Goal: Ask a question: Seek information or help from site administrators or community

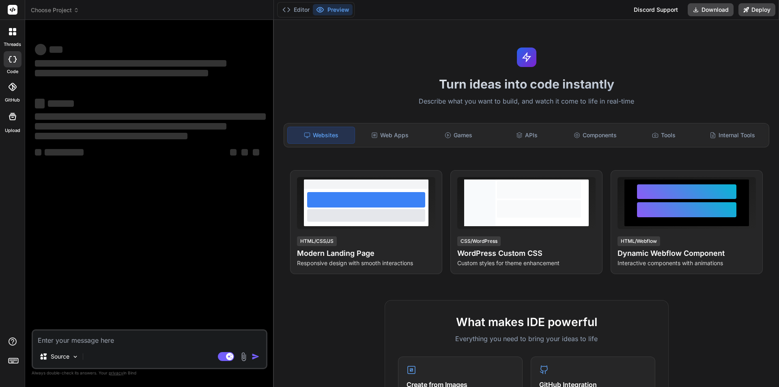
type textarea "x"
click at [84, 340] on textarea at bounding box center [149, 337] width 233 height 15
paste textarea "MSI Thin A15"
type textarea "MSI Thin A15"
type textarea "x"
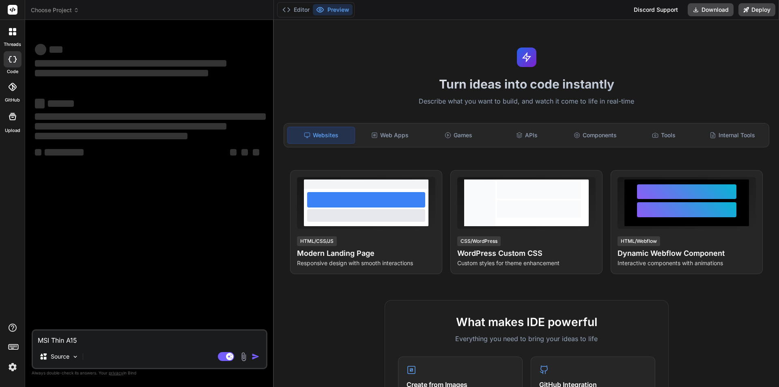
type textarea "MSI Thin A15"
type textarea "x"
type textarea "MSI Thin A15 i"
type textarea "x"
type textarea "MSI Thin A15 is"
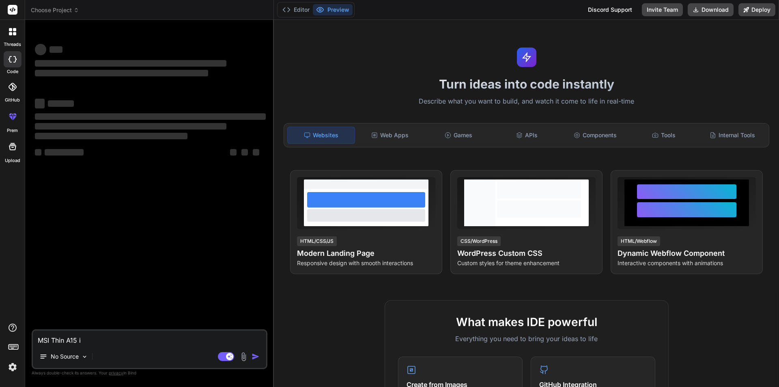
type textarea "x"
type textarea "MSI Thin A15 is"
type textarea "x"
type textarea "MSI Thin A15 is p"
type textarea "x"
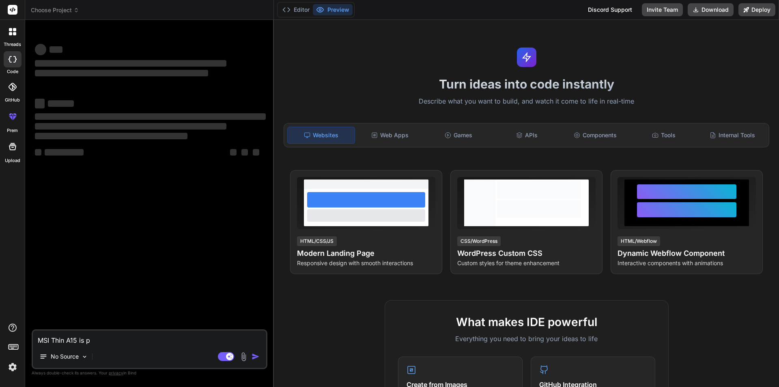
type textarea "MSI Thin A15 is pe"
type textarea "x"
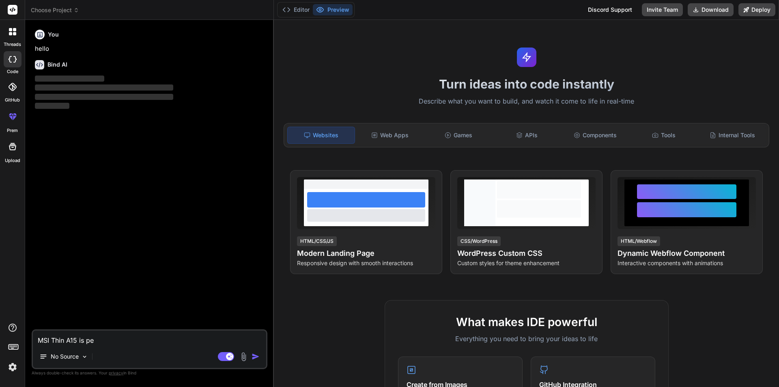
type textarea "MSI Thin A15 is per"
type textarea "x"
type textarea "MSI Thin A15 is perf"
type textarea "x"
type textarea "MSI Thin A15 is perfe"
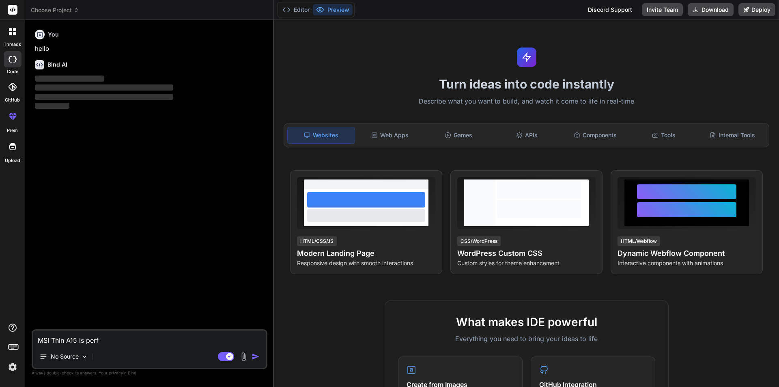
type textarea "x"
type textarea "MSI Thin A15 is perfec"
type textarea "x"
type textarea "MSI Thin A15 is perfect"
type textarea "x"
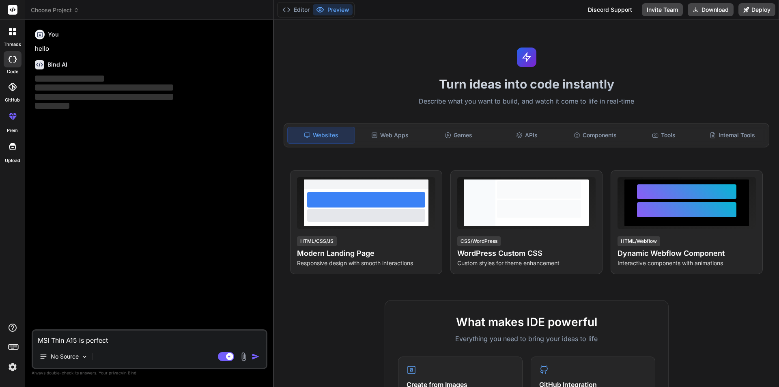
type textarea "MSI Thin A15 is perfect"
type textarea "x"
type textarea "MSI Thin A15 is perfect f"
type textarea "x"
type textarea "MSI Thin A15 is perfect fo"
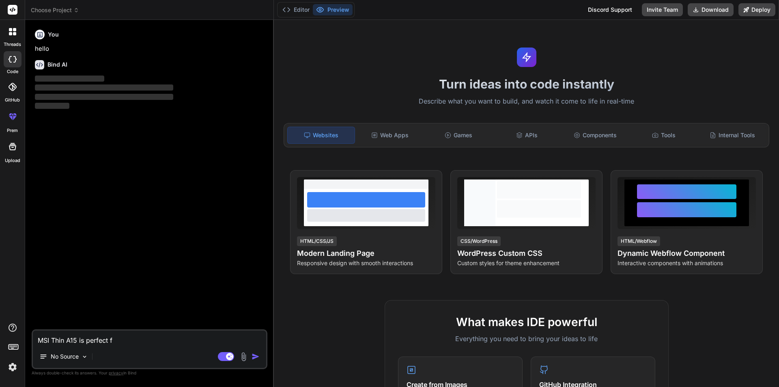
type textarea "x"
type textarea "MSI Thin A15 is perfect for"
type textarea "x"
type textarea "MSI Thin A15 is perfect for"
type textarea "x"
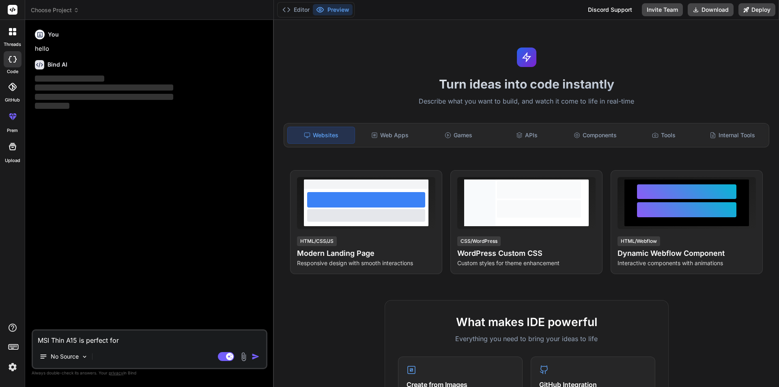
type textarea "MSI Thin A15 is perfect for g"
type textarea "x"
type textarea "MSI Thin A15 is perfect for ga"
type textarea "x"
type textarea "MSI Thin A15 is perfect for gam"
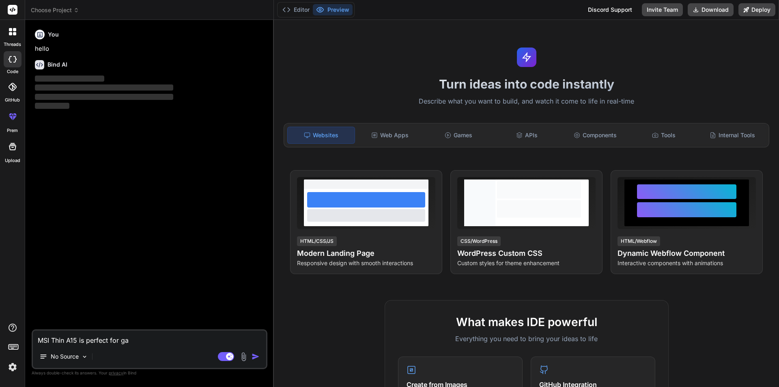
type textarea "x"
type textarea "MSI Thin A15 is perfect for gami"
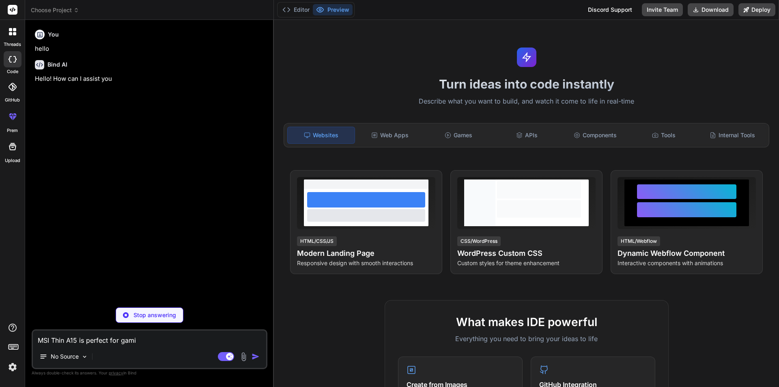
type textarea "x"
type textarea "MSI Thin A15 is perfect for gamin"
type textarea "x"
type textarea "MSI Thin A15 is perfect for gaming"
type textarea "x"
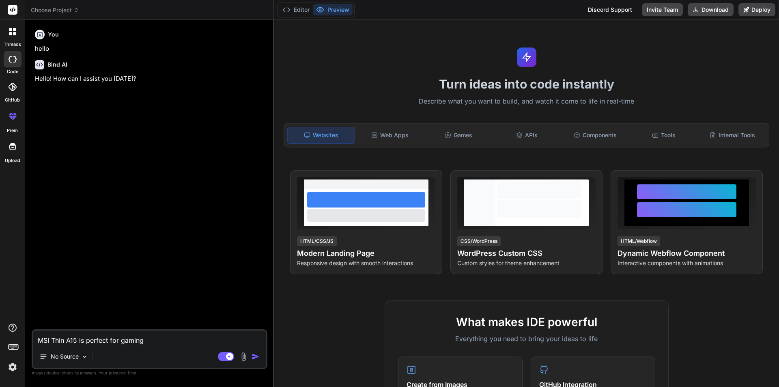
type textarea "MSI Thin A15 is perfect for gaming"
type textarea "x"
type textarea "MSI Thin A15 is perfect for gaming a"
type textarea "x"
type textarea "MSI Thin A15 is perfect for gaming an"
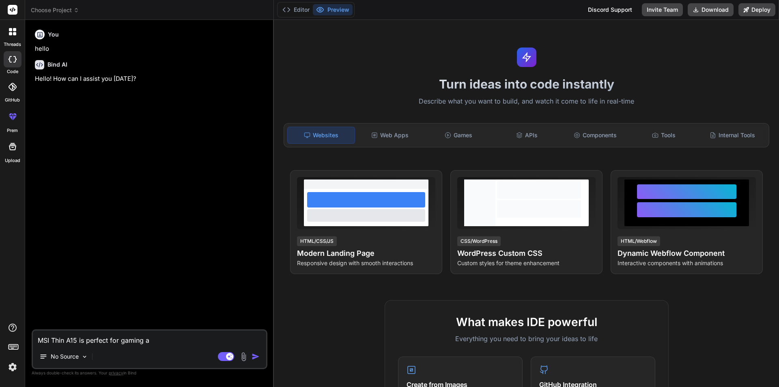
type textarea "x"
type textarea "MSI Thin A15 is perfect for gaming and"
type textarea "x"
type textarea "MSI Thin A15 is perfect for gaming and"
type textarea "x"
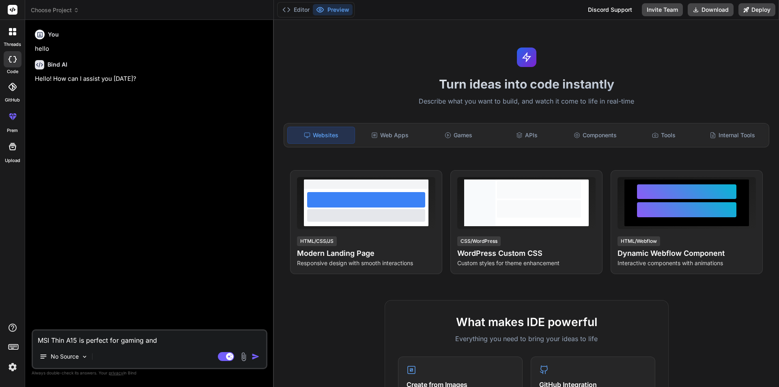
type textarea "MSI Thin A15 is perfect for gaming and c"
type textarea "x"
type textarea "MSI Thin A15 is perfect for gaming and co"
type textarea "x"
type textarea "MSI Thin A15 is perfect for gaming and cod"
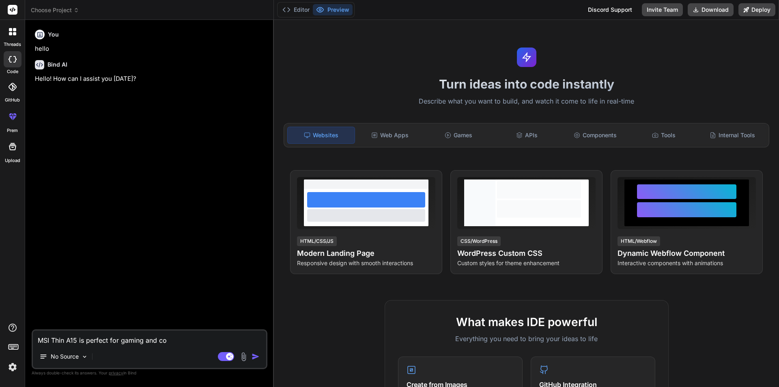
type textarea "x"
type textarea "MSI Thin A15 is perfect for gaming and codi"
type textarea "x"
type textarea "MSI Thin A15 is perfect for gaming and codin"
type textarea "x"
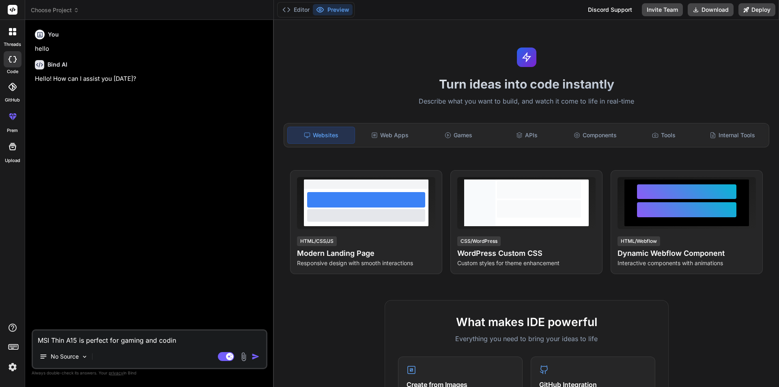
type textarea "MSI Thin A15 is perfect for gaming and coding"
type textarea "x"
type textarea "MSI Thin A15 is perfect for gaming and coding"
type textarea "x"
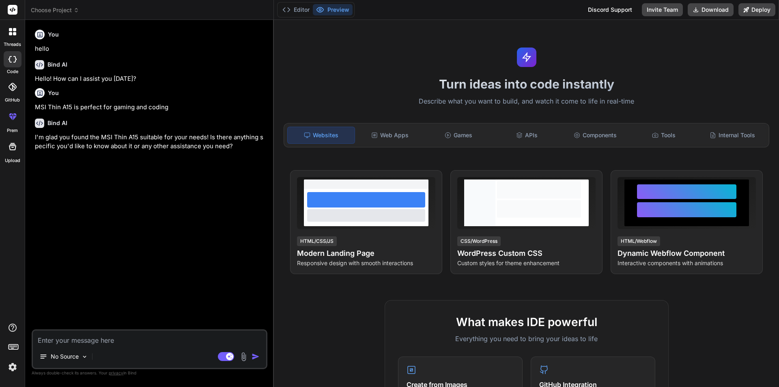
type textarea "x"
type textarea "i"
type textarea "x"
type textarea "i"
type textarea "x"
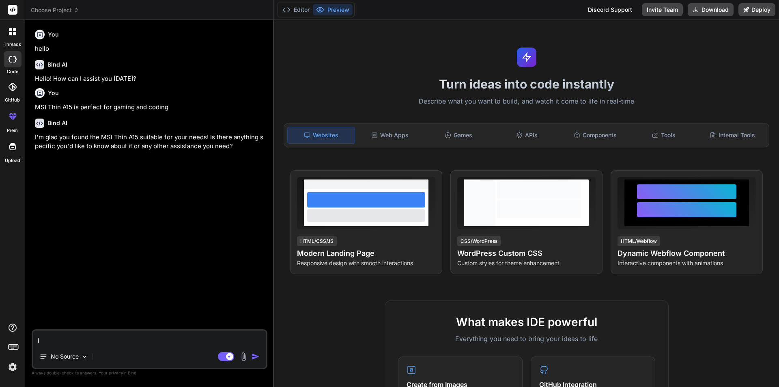
type textarea "i w"
type textarea "x"
type textarea "i wa"
type textarea "x"
type textarea "i wan"
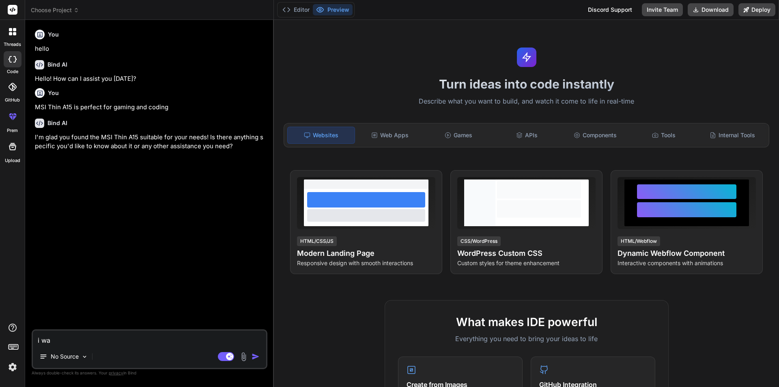
type textarea "x"
type textarea "i want"
type textarea "x"
type textarea "i want"
type textarea "x"
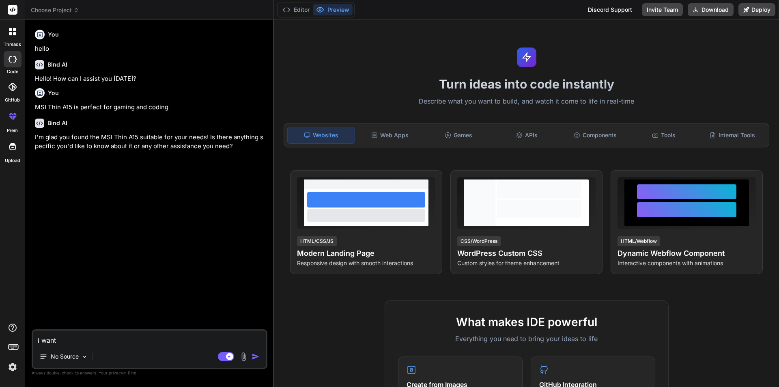
type textarea "i want t"
type textarea "x"
type textarea "i want to"
type textarea "x"
type textarea "i want to"
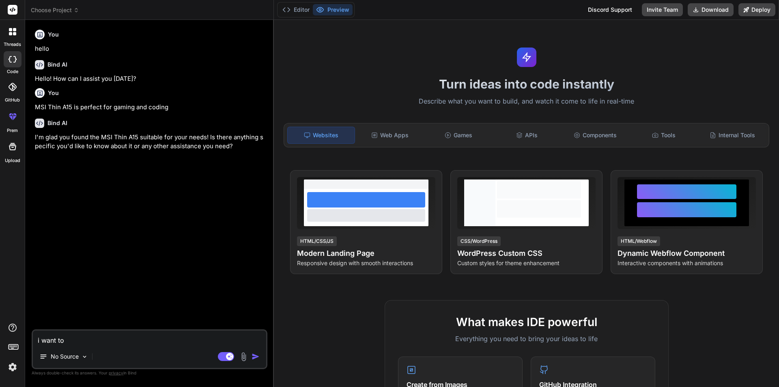
type textarea "x"
type textarea "i want to l"
type textarea "x"
type textarea "i want to le"
type textarea "x"
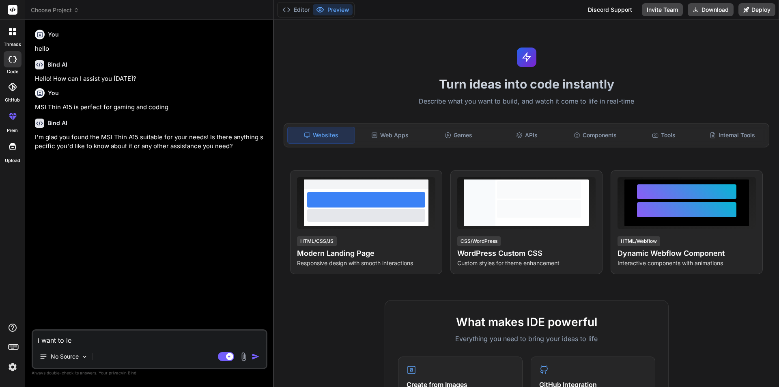
type textarea "i want to lea"
type textarea "x"
type textarea "i want to [PERSON_NAME]"
type textarea "x"
type textarea "i want to learn"
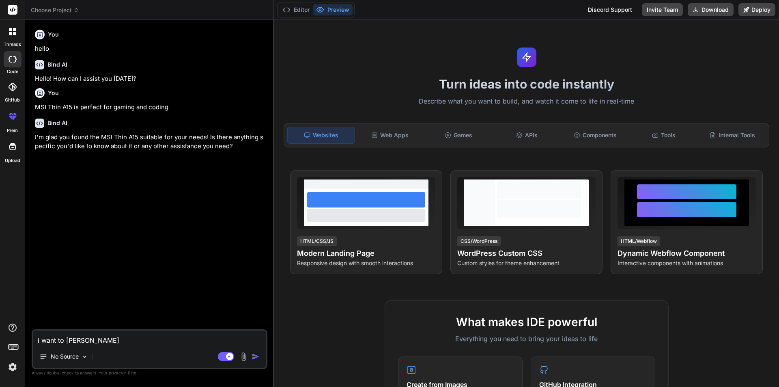
type textarea "x"
type textarea "i want to learn"
type textarea "x"
type textarea "i want to learn f"
type textarea "x"
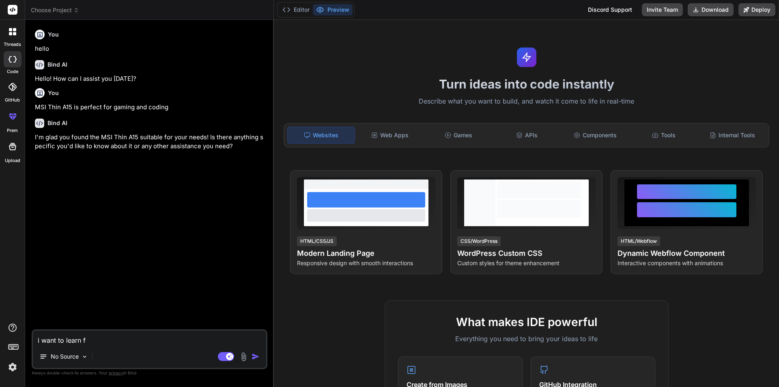
type textarea "i want to learn fu"
type textarea "x"
type textarea "i want to learn ful"
type textarea "x"
type textarea "i want to learn full"
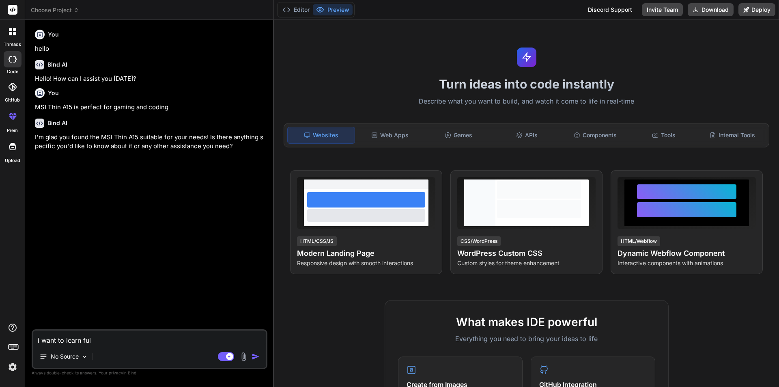
type textarea "x"
type textarea "i want to learn fulls"
type textarea "x"
type textarea "i want to learn fullst"
type textarea "x"
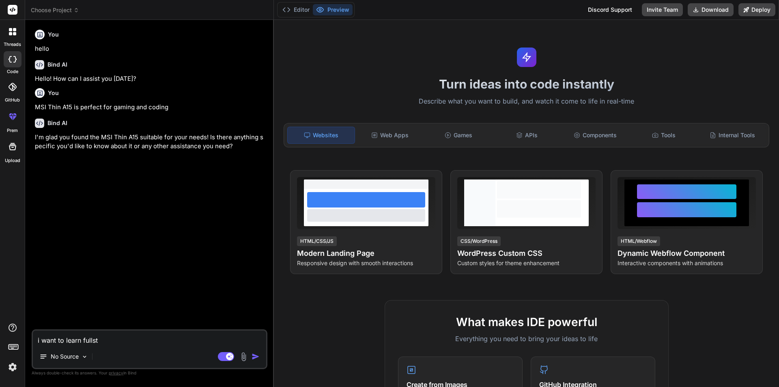
type textarea "i want to learn fullsta"
type textarea "x"
type textarea "i want to learn fullstac"
type textarea "x"
type textarea "i want to learn fullstack"
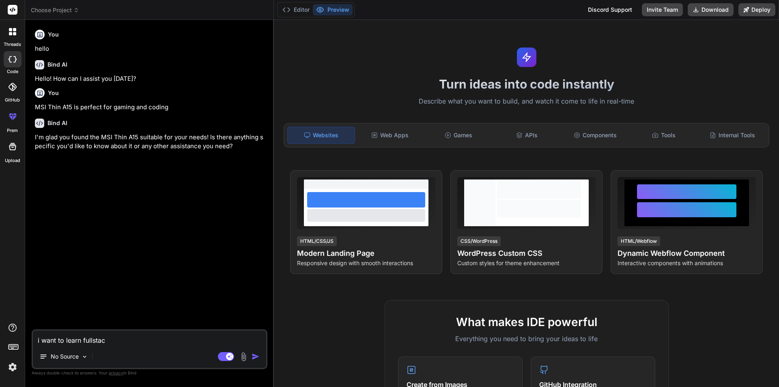
type textarea "x"
type textarea "i want to learn fullstack"
type textarea "x"
type textarea "i want to learn fullstack w"
type textarea "x"
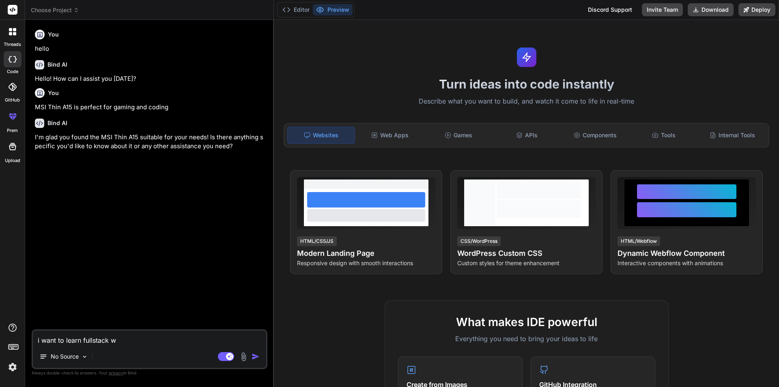
type textarea "i want to learn fullstack we"
type textarea "x"
type textarea "i want to learn fullstack web"
type textarea "x"
type textarea "i want to learn fullstack web"
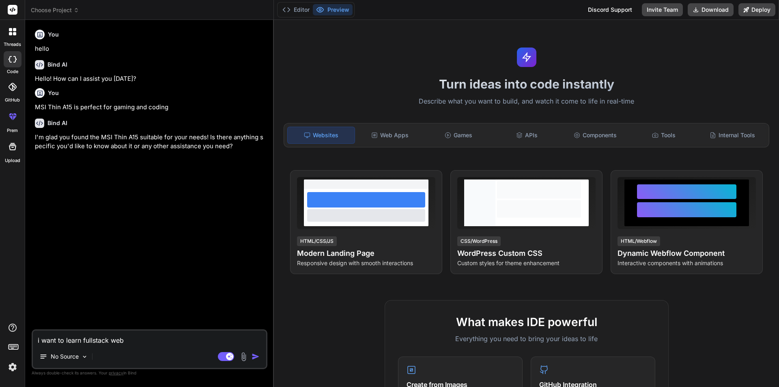
type textarea "x"
type textarea "i want to learn fullstack web d"
type textarea "x"
type textarea "i want to learn fullstack web de"
type textarea "x"
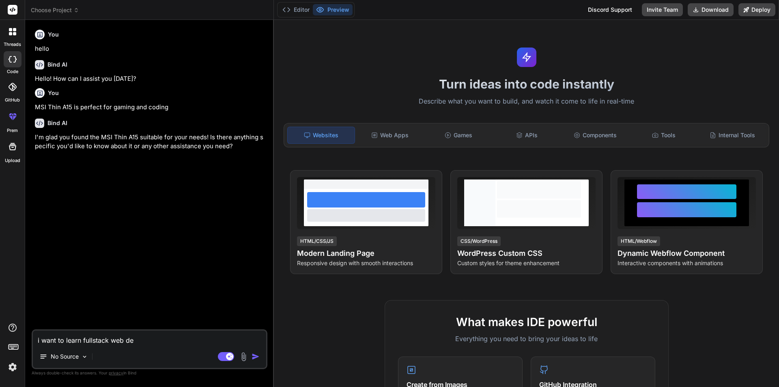
type textarea "i want to learn fullstack web dev"
type textarea "x"
type textarea "i want to learn fullstack web deve"
type textarea "x"
type textarea "i want to learn fullstack web devel"
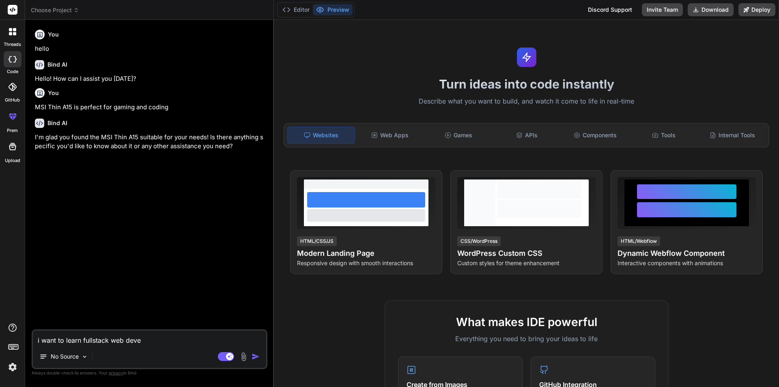
type textarea "x"
type textarea "i want to learn fullstack web develo"
type textarea "x"
type textarea "i want to learn fullstack web develop"
type textarea "x"
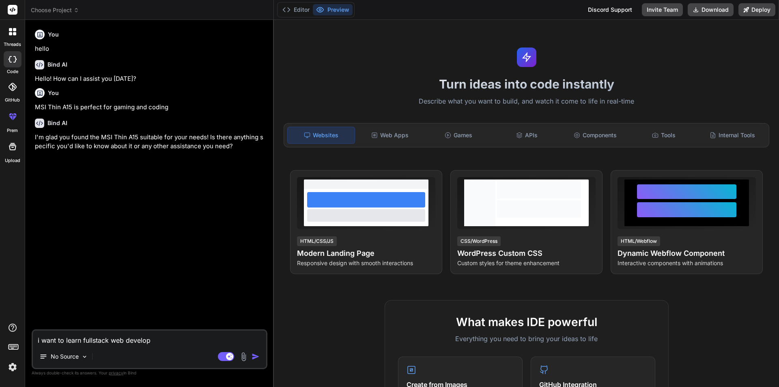
type textarea "i want to learn fullstack web develope"
type textarea "x"
type textarea "i want to learn fullstack web developer"
type textarea "x"
type textarea "i want to learn fullstack web developer"
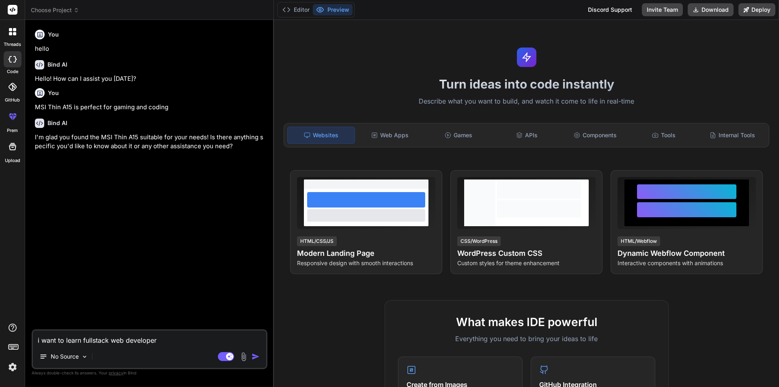
type textarea "x"
type textarea "i want to learn fullstack web developer a"
type textarea "x"
type textarea "i want to learn fullstack web developer an"
type textarea "x"
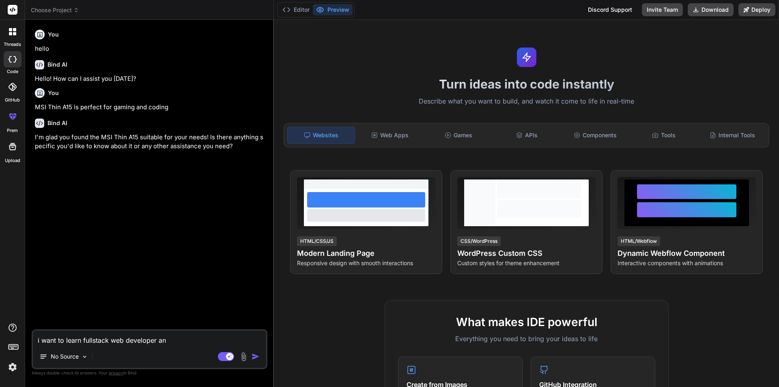
type textarea "i want to learn fullstack web developer and"
type textarea "x"
type textarea "i want to learn fullstack web developer and"
type textarea "x"
type textarea "i want to learn fullstack web developer and c"
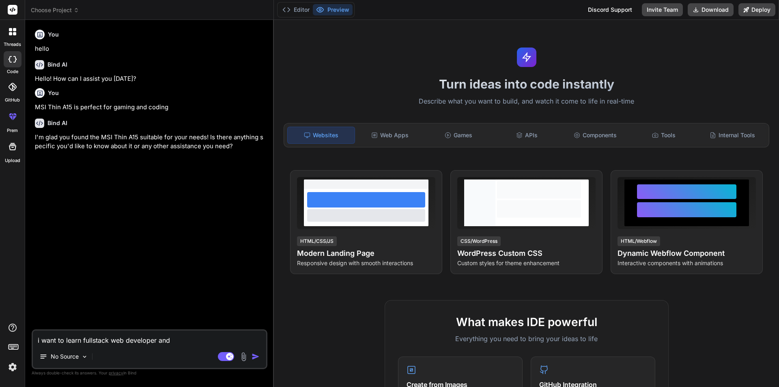
type textarea "x"
type textarea "i want to learn fullstack web developer and cr"
type textarea "x"
type textarea "i want to learn fullstack web developer and cre"
type textarea "x"
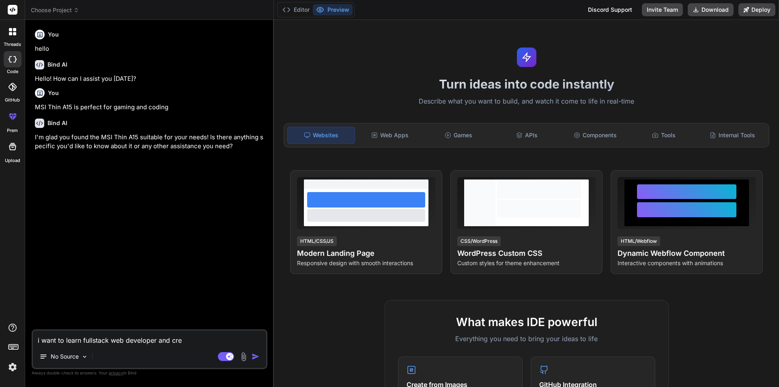
type textarea "i want to learn fullstack web developer and crea"
type textarea "x"
type textarea "i want to learn fullstack web developer and creat"
type textarea "x"
type textarea "i want to learn fullstack web developer and create"
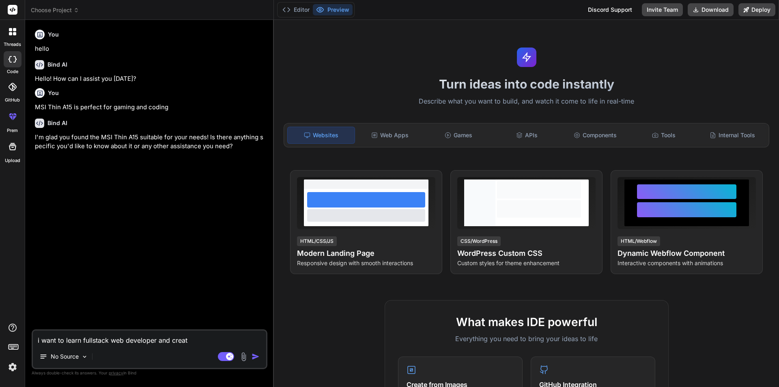
type textarea "x"
type textarea "i want to learn fullstack web developer and create"
type textarea "x"
type textarea "i want to learn fullstack web developer and create b"
type textarea "x"
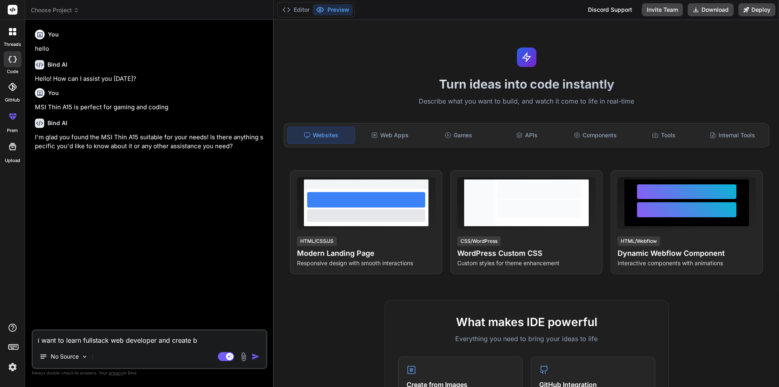
type textarea "i want to learn fullstack web developer and create ba"
type textarea "x"
type textarea "i want to learn fullstack web developer and create bac"
type textarea "x"
type textarea "i want to learn fullstack web developer and create back"
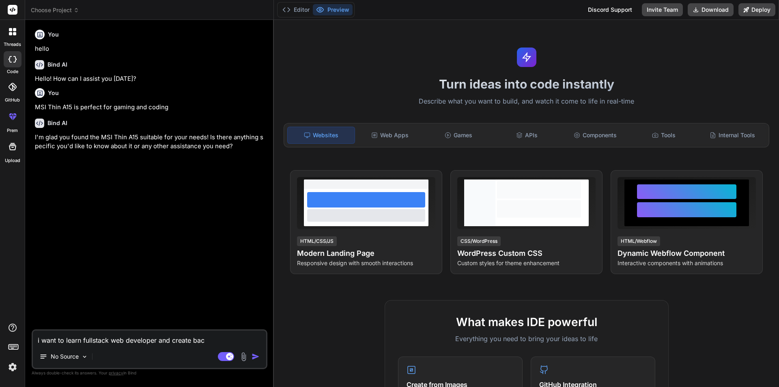
type textarea "x"
type textarea "i want to learn fullstack web developer and create [PERSON_NAME]"
type textarea "x"
type textarea "i want to learn fullstack web developer and create [PERSON_NAME]"
type textarea "x"
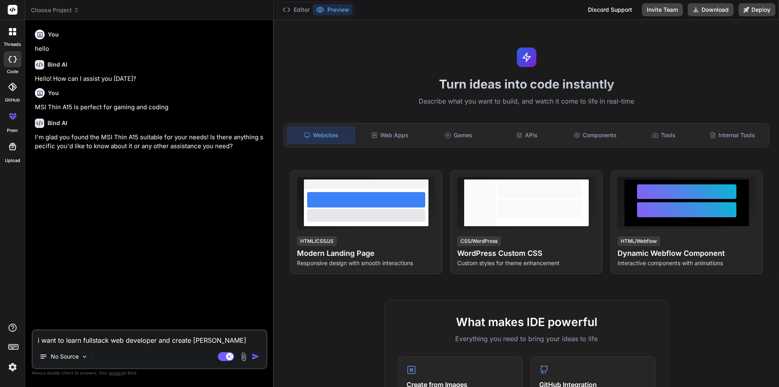
type textarea "i want to learn fullstack web developer and create backend"
type textarea "x"
type textarea "i want to learn fullstack web developer and create backend"
type textarea "x"
type textarea "i want to learn fullstack web developer and create backend a"
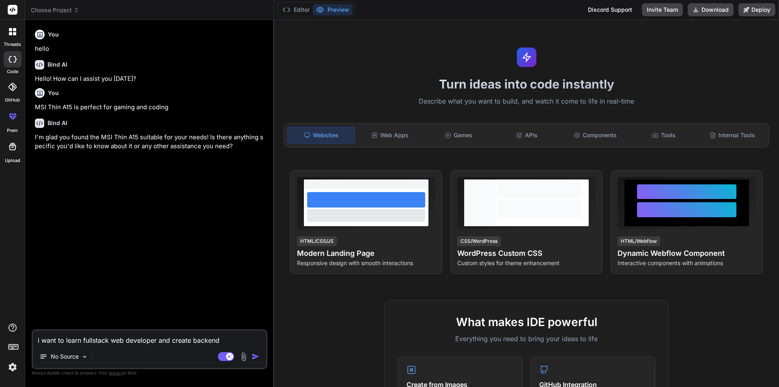
type textarea "x"
type textarea "i want to learn fullstack web developer and create backend an"
type textarea "x"
type textarea "i want to learn fullstack web developer and create backend and"
type textarea "x"
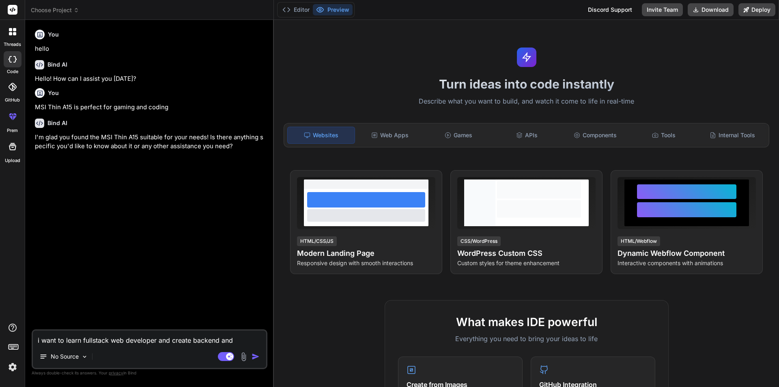
type textarea "i want to learn fullstack web developer and create backend and"
type textarea "x"
type textarea "i want to learn fullstack web developer and create backend and"
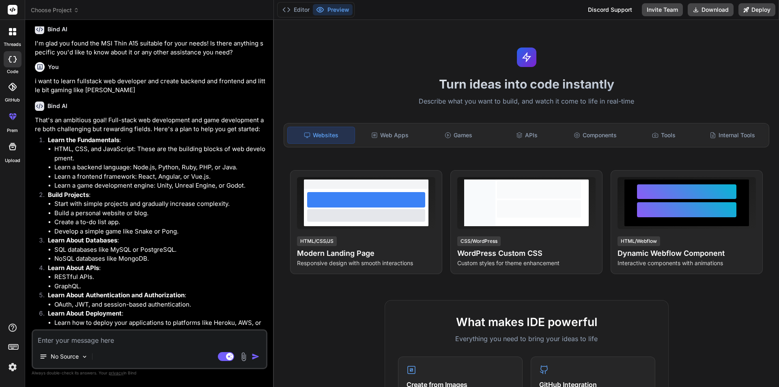
scroll to position [13, 0]
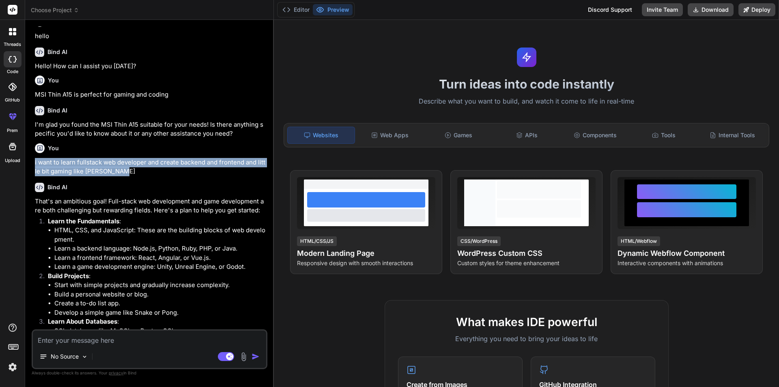
drag, startPoint x: 126, startPoint y: 170, endPoint x: 34, endPoint y: 163, distance: 91.5
click at [34, 163] on div "You hello Bind AI Hello! How can I assist you [DATE]? You MSI Thin A15 is perfe…" at bounding box center [150, 177] width 234 height 303
copy p "i want to learn fullstack web developer and create backend and frontend and lit…"
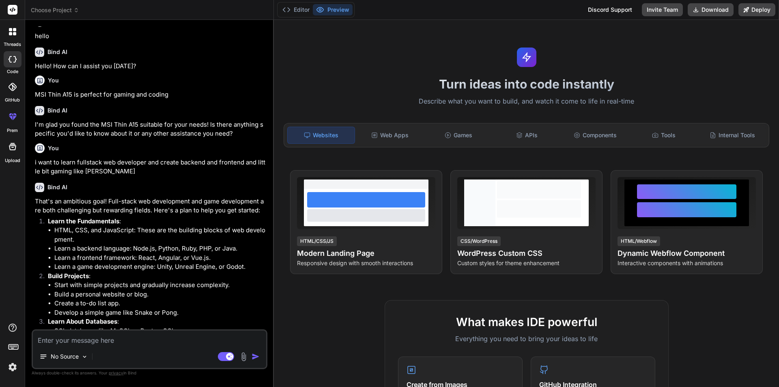
click at [67, 335] on textarea at bounding box center [149, 337] width 233 height 15
paste textarea "i want to learn fullstack web developer and create backend and frontend and lit…"
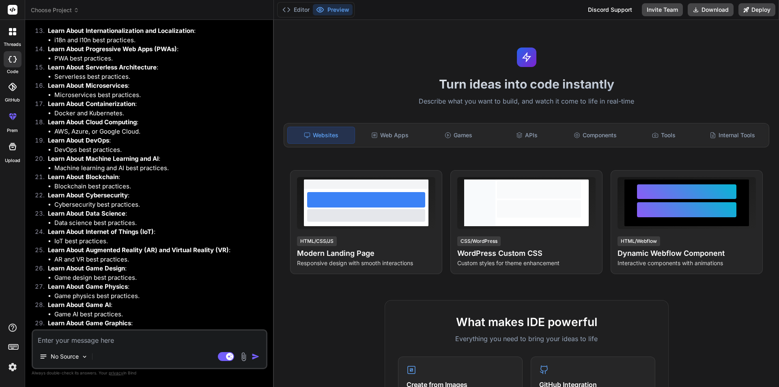
scroll to position [360, 0]
